Goal: Transaction & Acquisition: Book appointment/travel/reservation

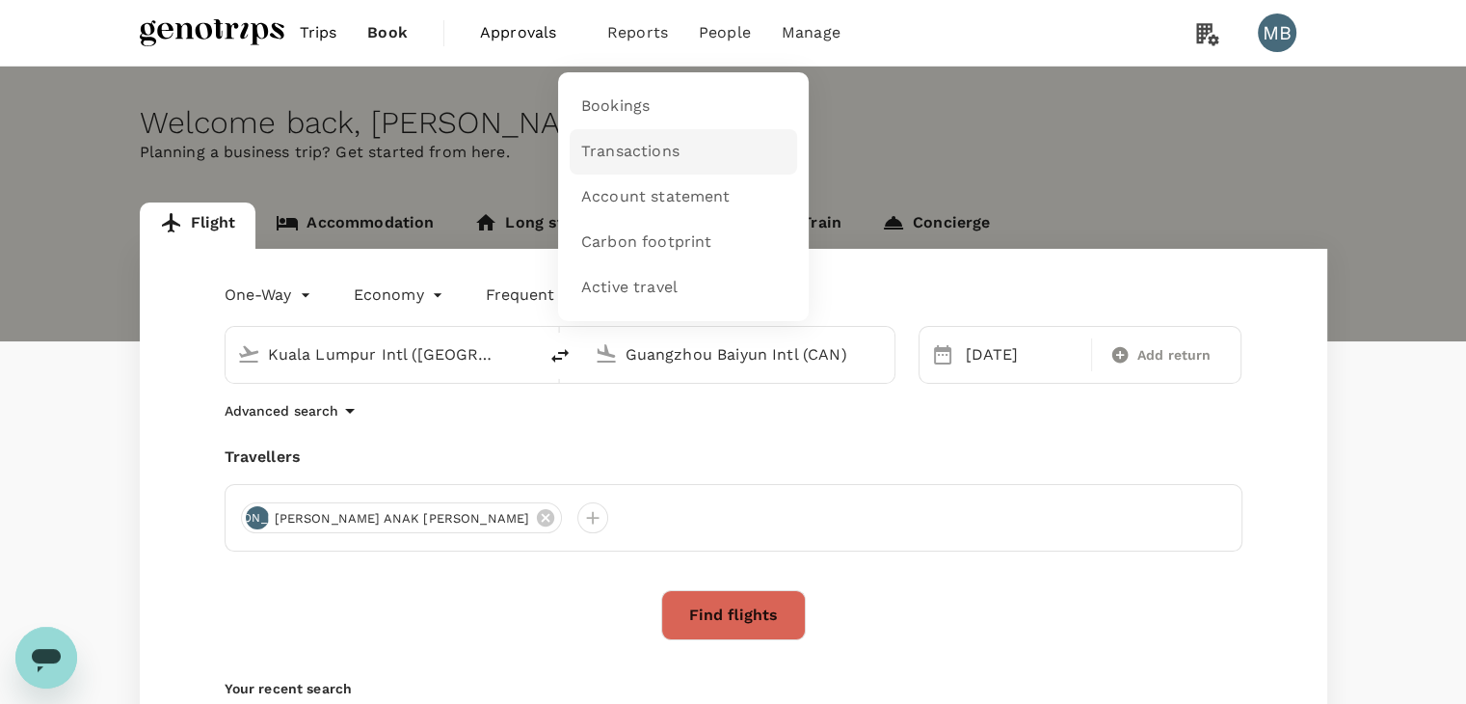
click at [625, 149] on span "Transactions" at bounding box center [630, 152] width 98 height 22
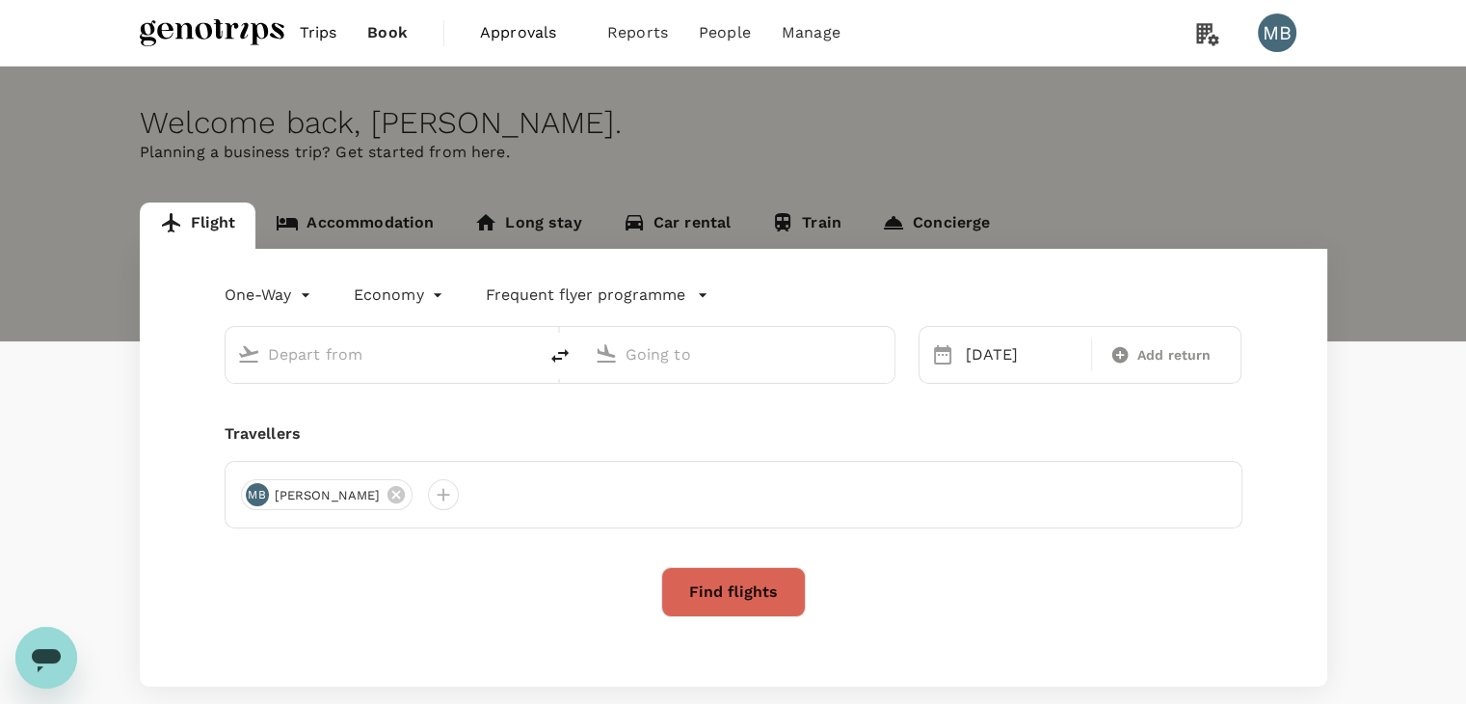
type input "Kuala Lumpur Intl ([GEOGRAPHIC_DATA])"
type input "Guangzhou Baiyun Intl (CAN)"
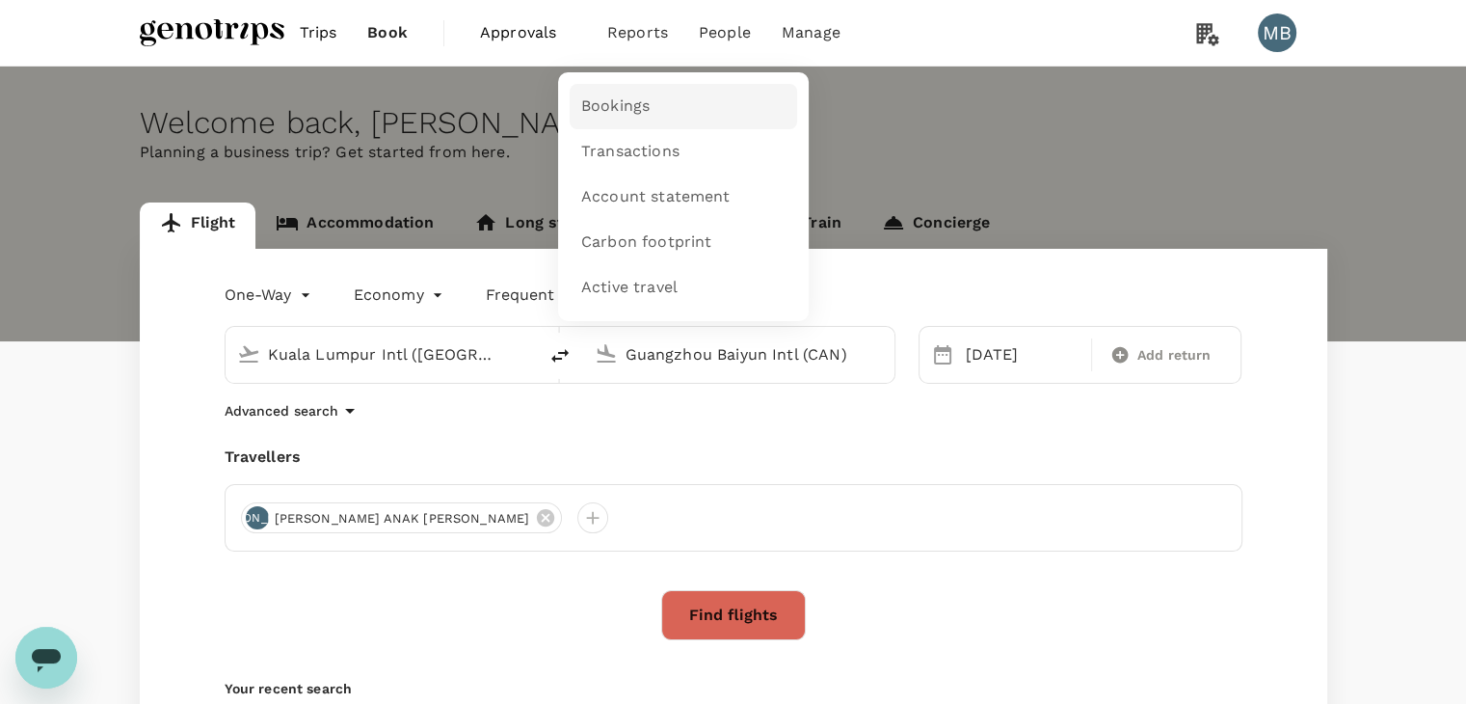
click at [609, 117] on span "Bookings" at bounding box center [615, 106] width 68 height 22
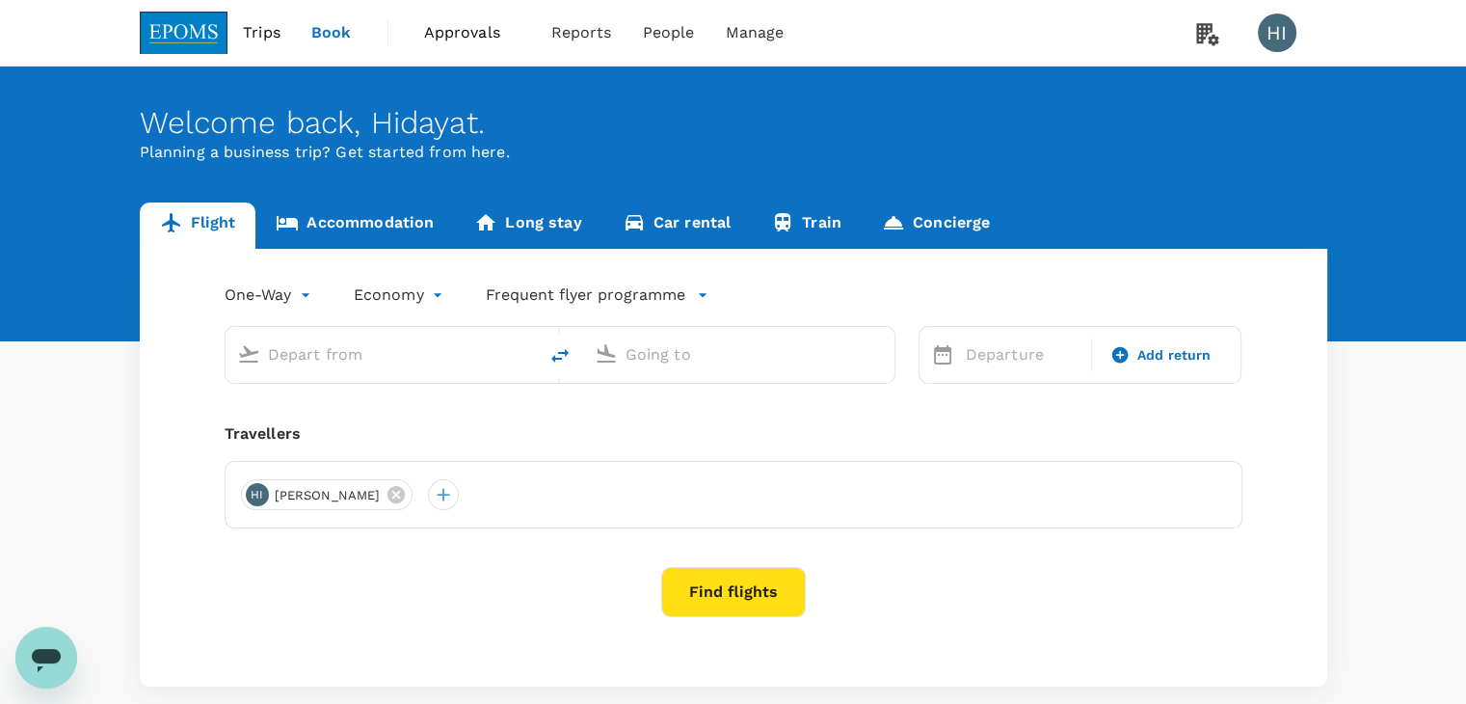
type input "Kuala Lumpur Intl ([GEOGRAPHIC_DATA])"
type input "Kota Kinabalu Intl (BKI)"
type input "Kuala Lumpur Intl ([GEOGRAPHIC_DATA])"
type input "Kota Kinabalu Intl (BKI)"
